Goal: Information Seeking & Learning: Understand process/instructions

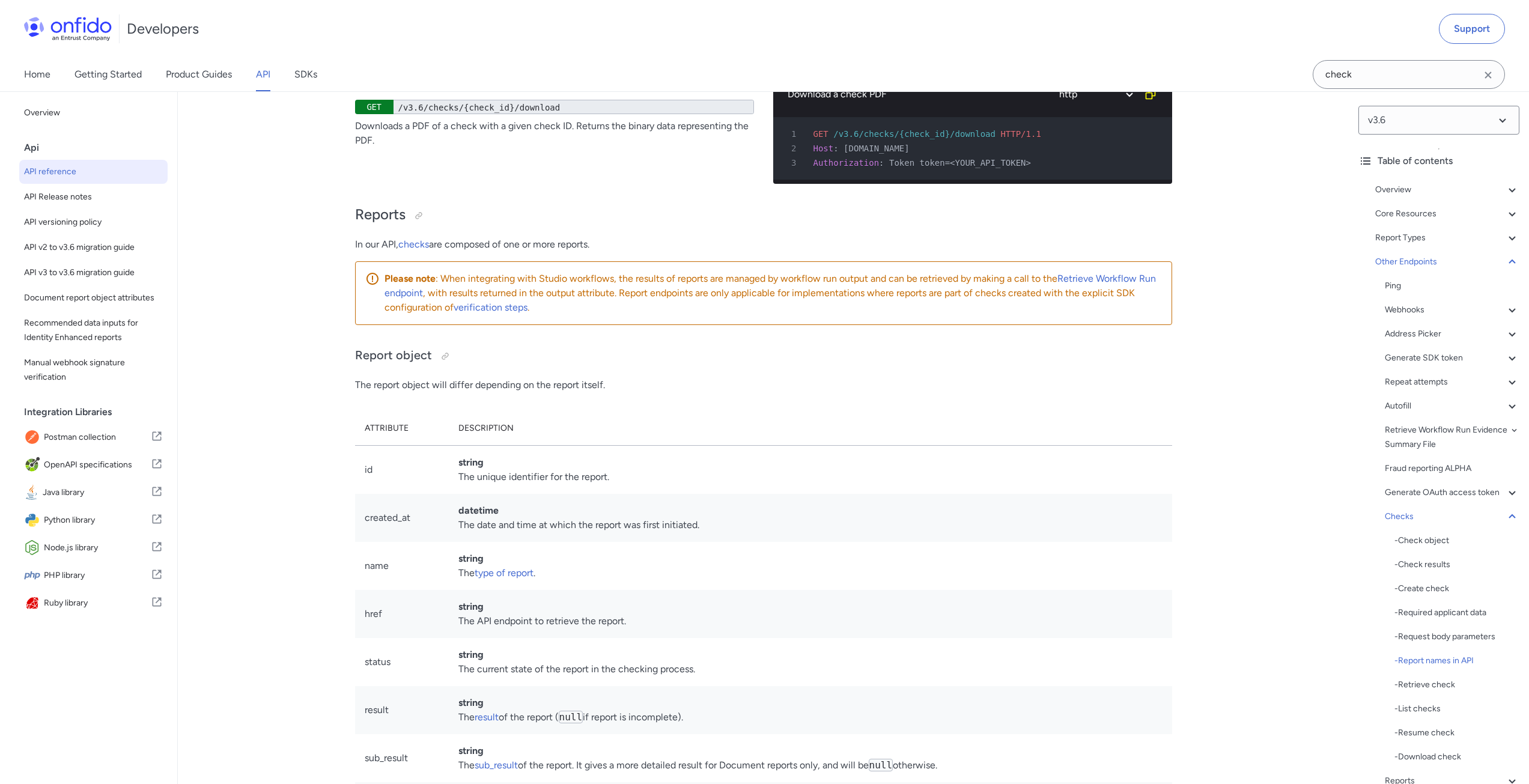
drag, startPoint x: 486, startPoint y: 426, endPoint x: 364, endPoint y: 361, distance: 138.2
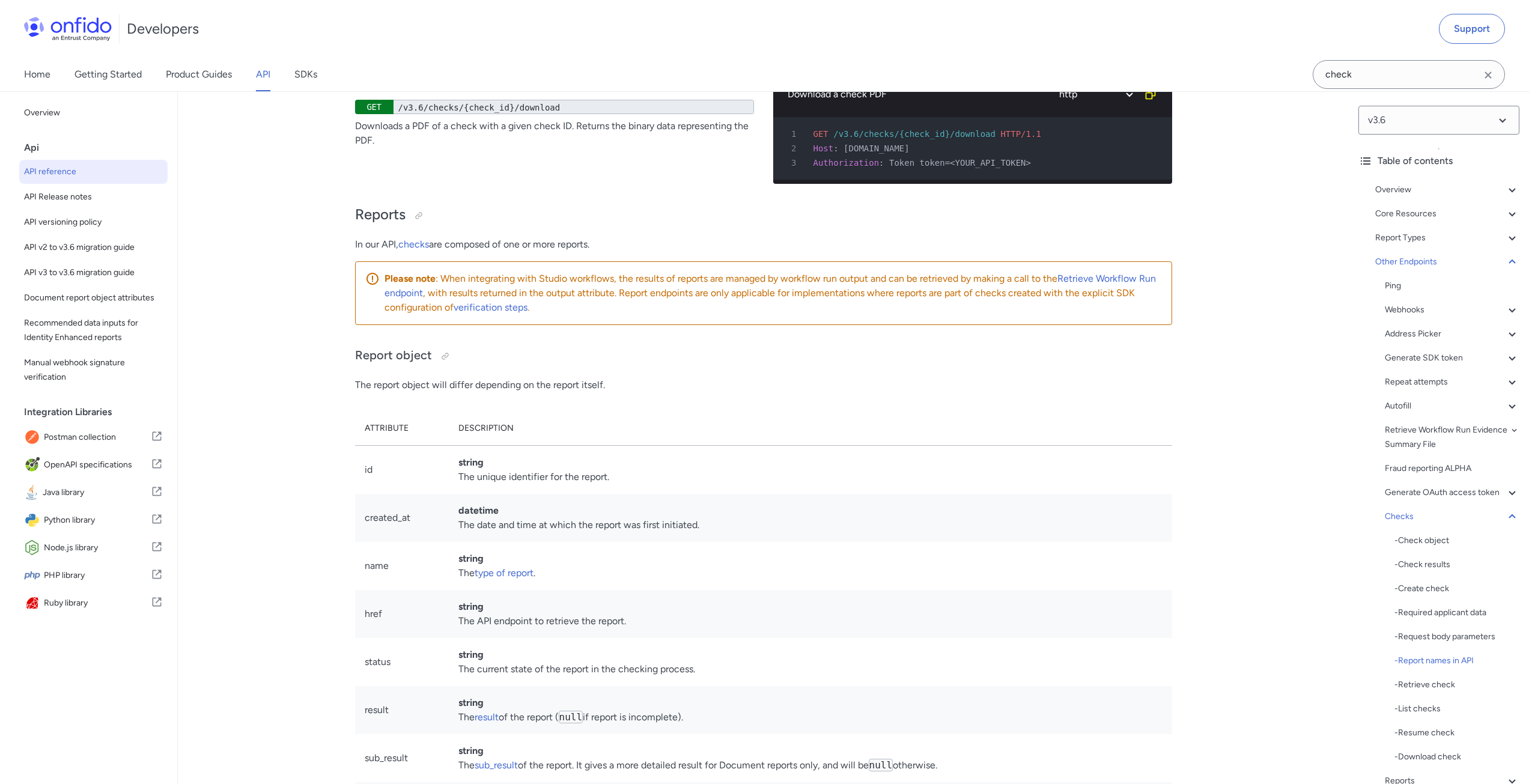
drag, startPoint x: 507, startPoint y: 417, endPoint x: 337, endPoint y: 355, distance: 181.0
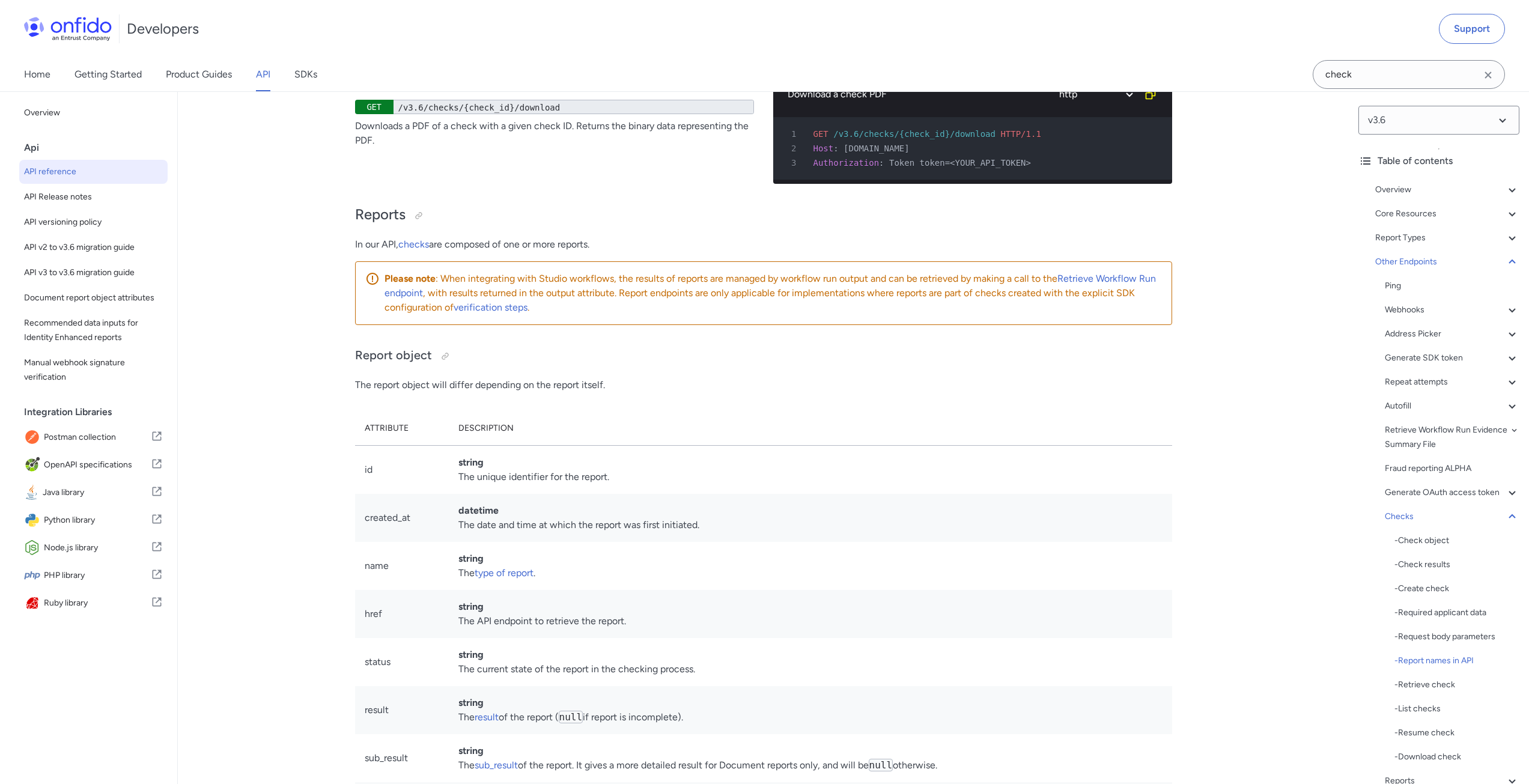
drag, startPoint x: 491, startPoint y: 426, endPoint x: 370, endPoint y: 361, distance: 137.4
